Goal: Information Seeking & Learning: Compare options

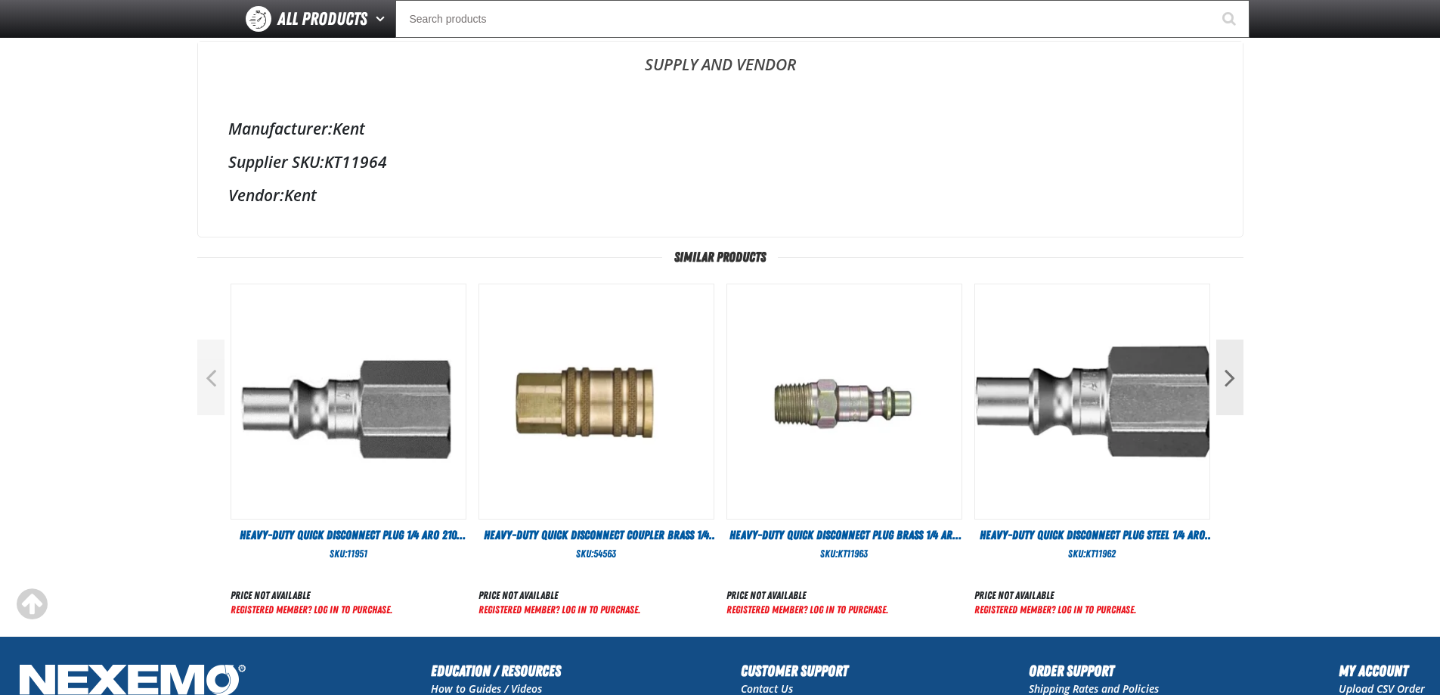
scroll to position [454, 0]
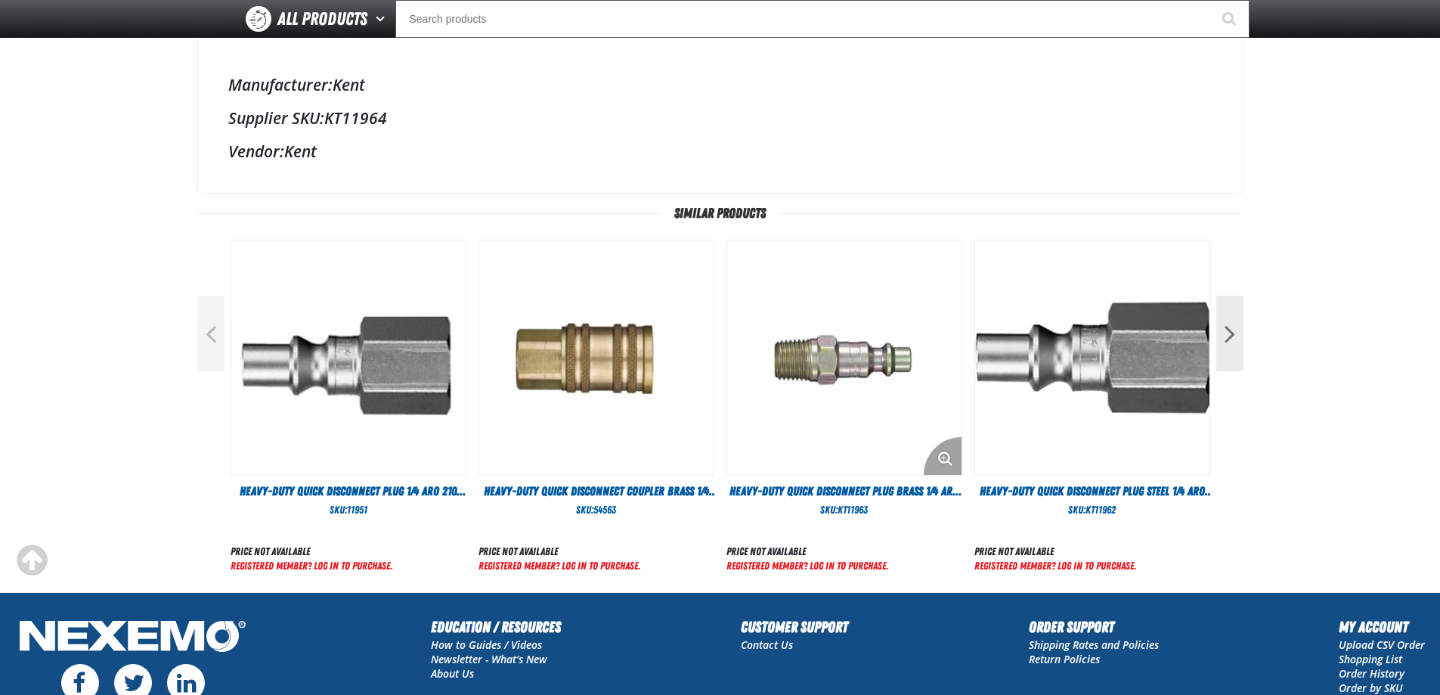
click at [818, 354] on img "View Details of the Heavy-Duty Quick Disconnect Plug Brass 1/4 ARO 210 Male NPT…" at bounding box center [844, 357] width 234 height 234
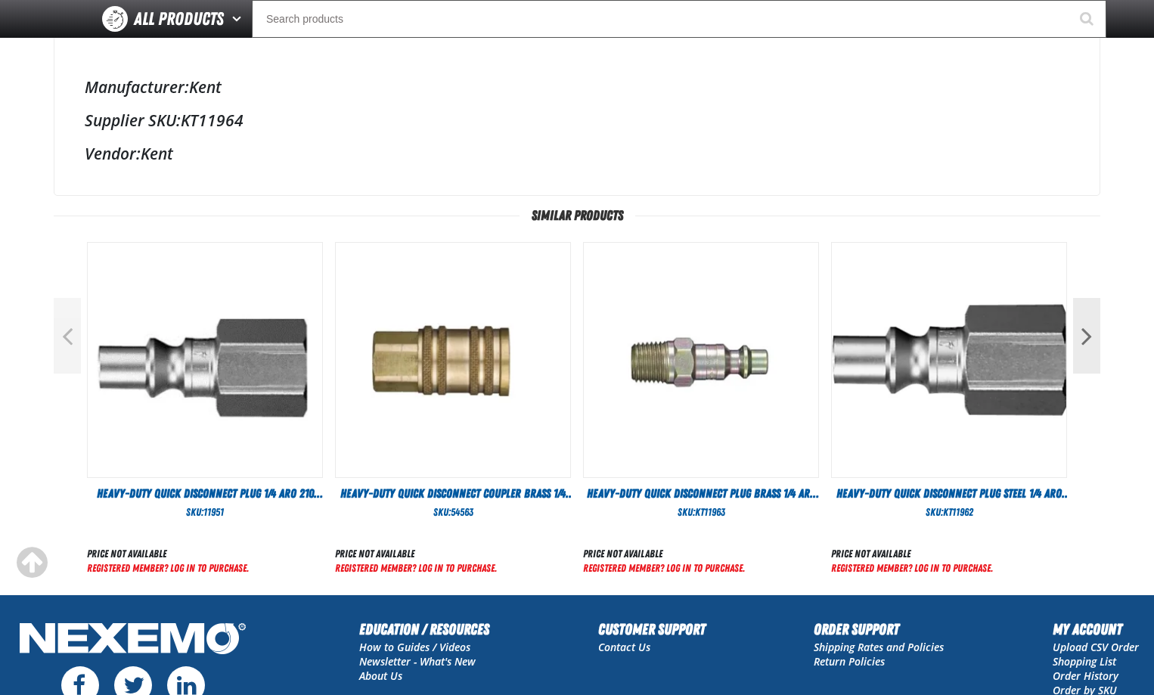
scroll to position [454, 0]
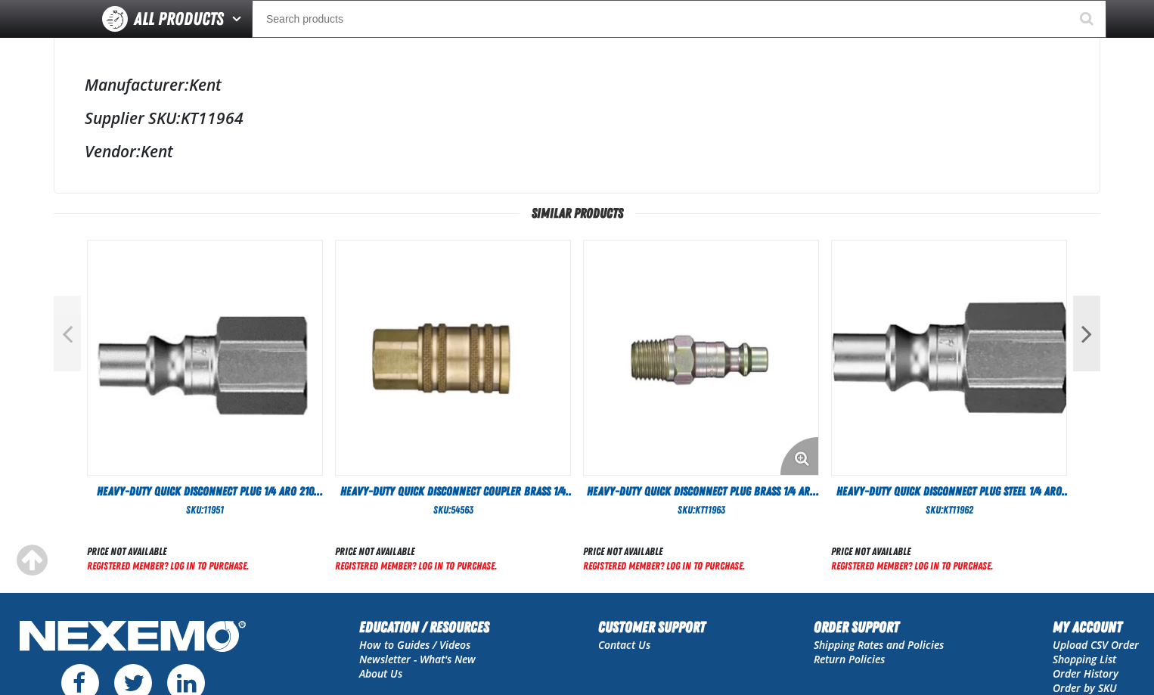
click at [735, 357] on img "View Details of the Heavy-Duty Quick Disconnect Plug Brass 1/4 ARO 210 Male NPT…" at bounding box center [701, 357] width 234 height 234
